Goal: Navigation & Orientation: Find specific page/section

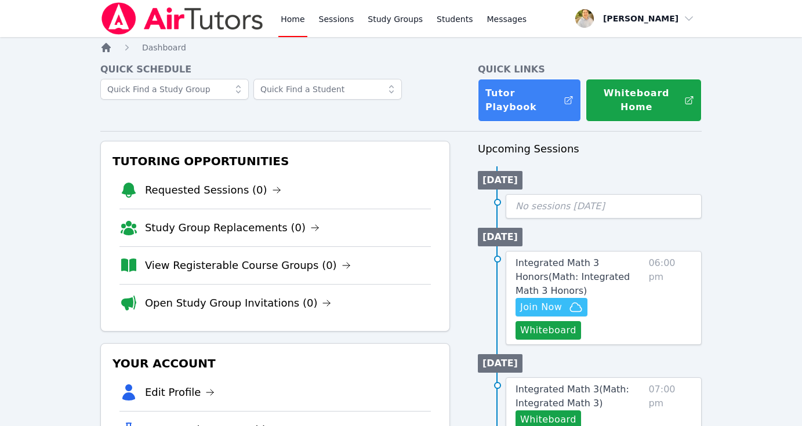
click at [104, 50] on icon "Breadcrumb" at bounding box center [106, 47] width 9 height 9
click at [161, 49] on span "Dashboard" at bounding box center [164, 47] width 44 height 9
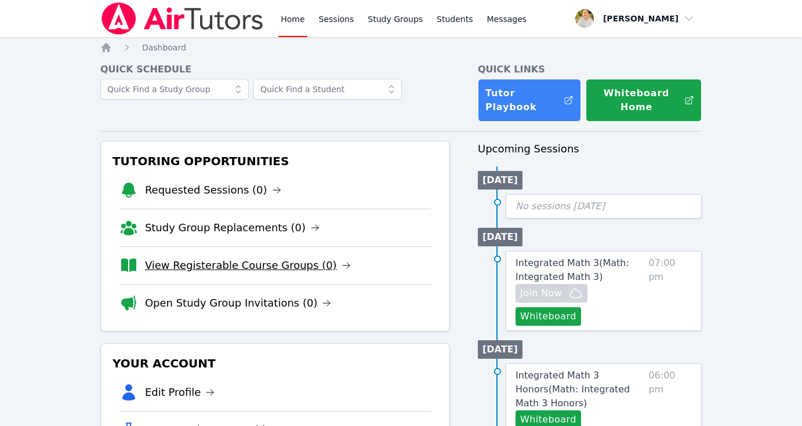
click at [257, 266] on link "View Registerable Course Groups (0)" at bounding box center [248, 266] width 206 height 16
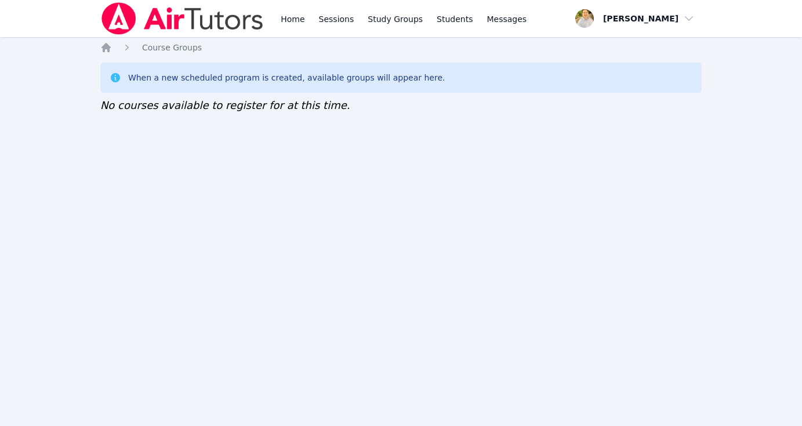
click at [257, 266] on div "Home Sessions Study Groups Students Messages Open user menu [PERSON_NAME] Open …" at bounding box center [401, 213] width 802 height 426
click at [110, 49] on icon "Breadcrumb" at bounding box center [106, 48] width 12 height 12
